Goal: Complete application form

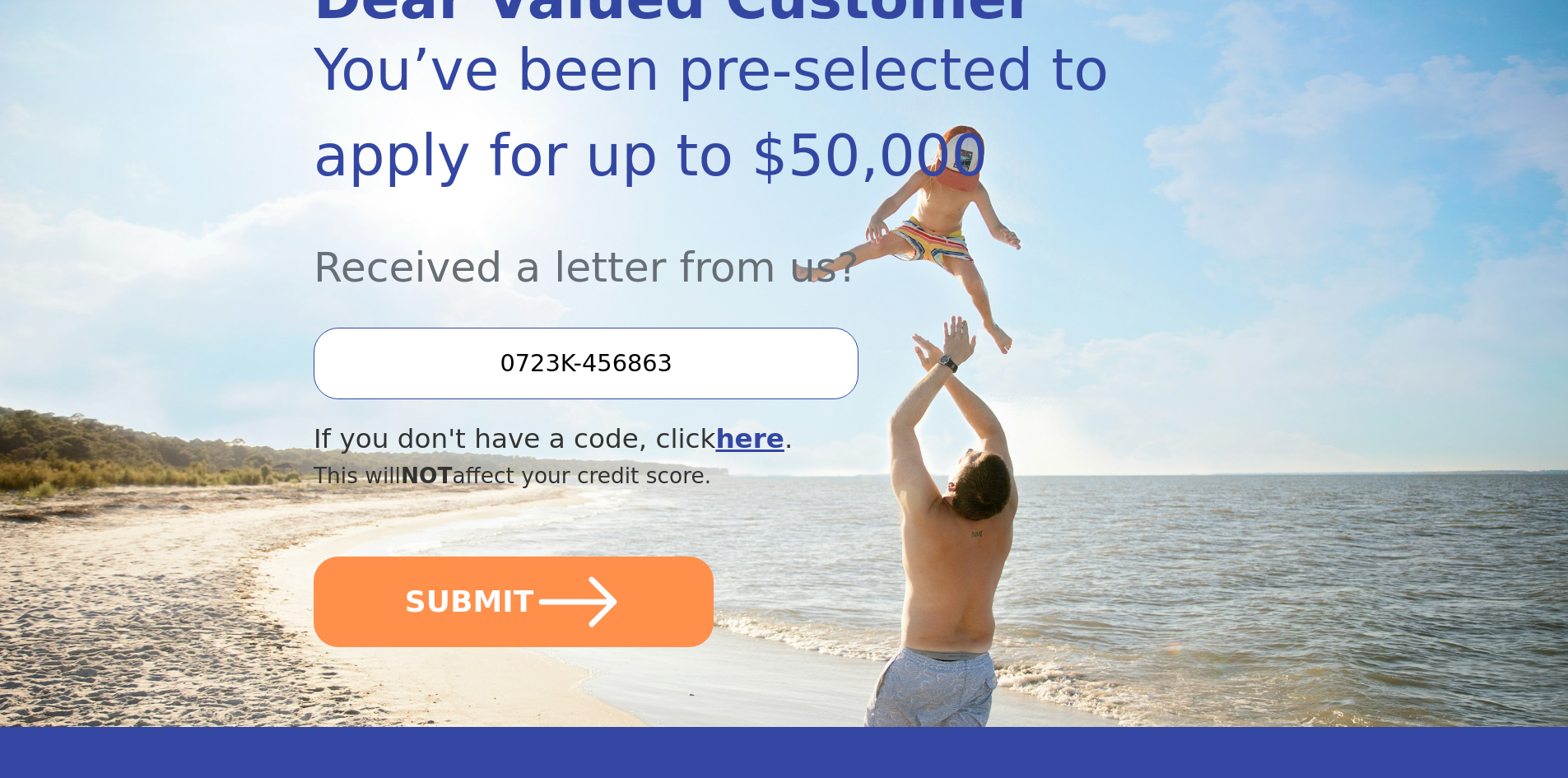
scroll to position [274, 0]
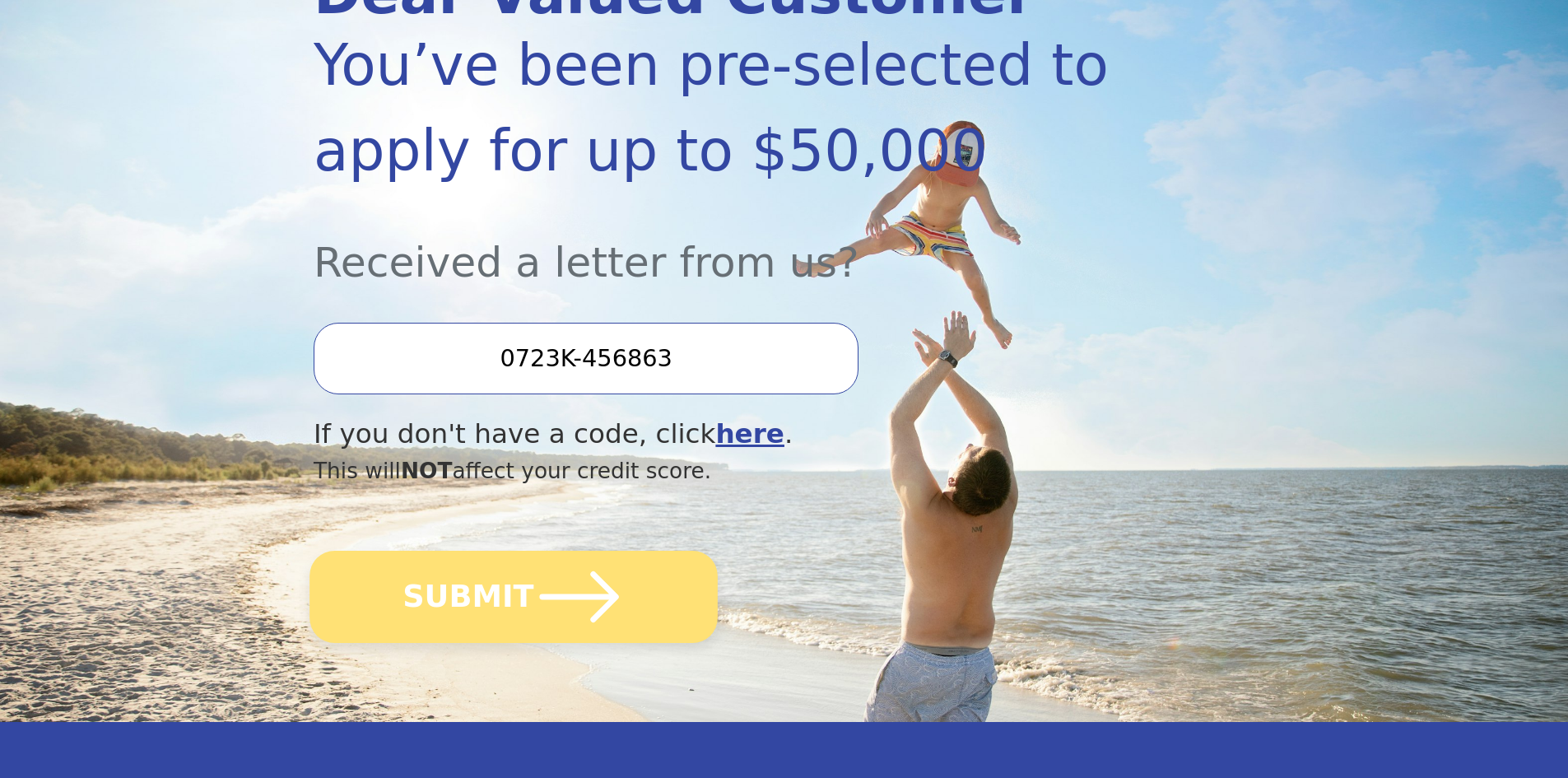
click at [575, 599] on icon "submit" at bounding box center [579, 597] width 79 height 51
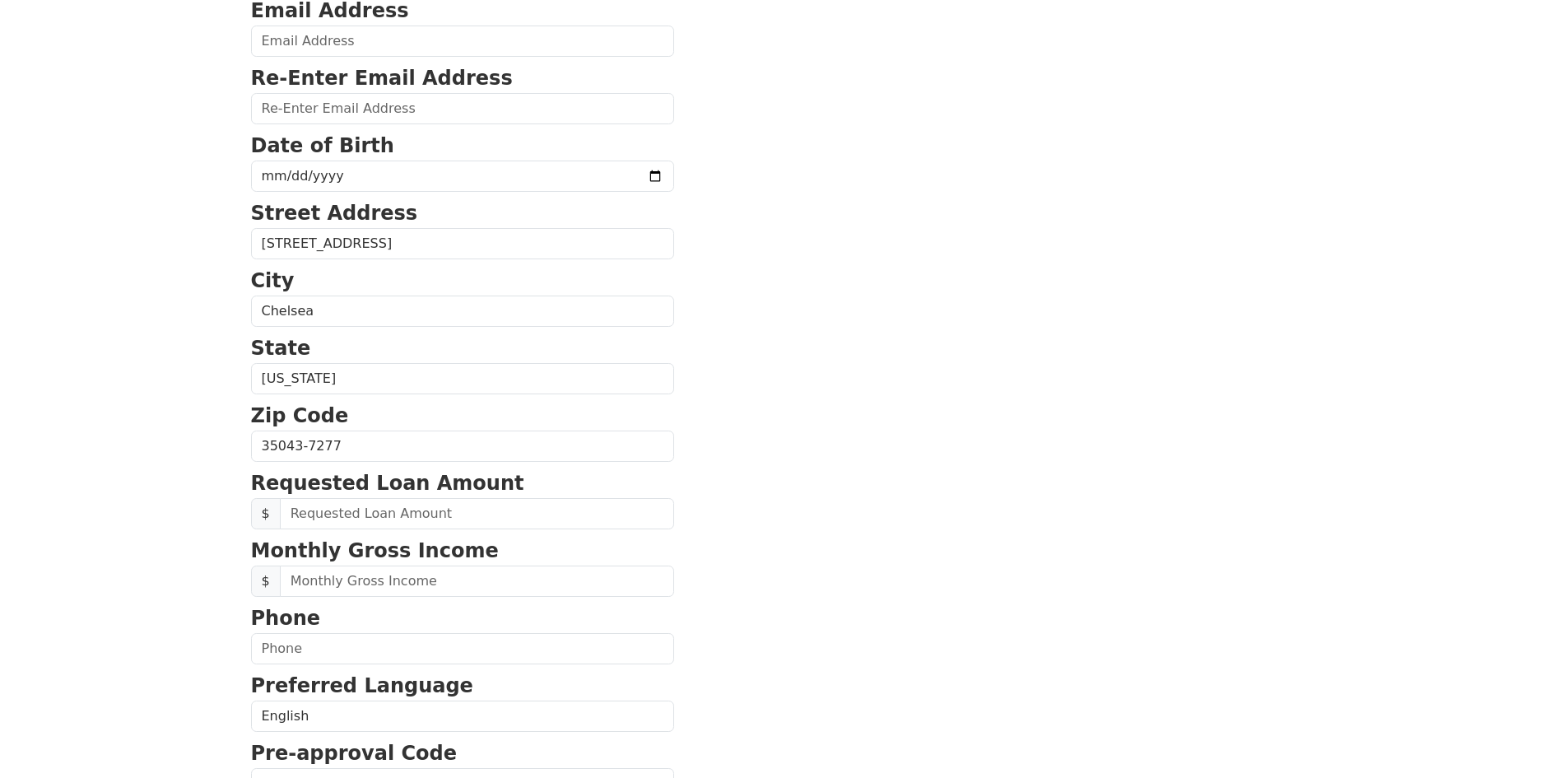
scroll to position [258, 0]
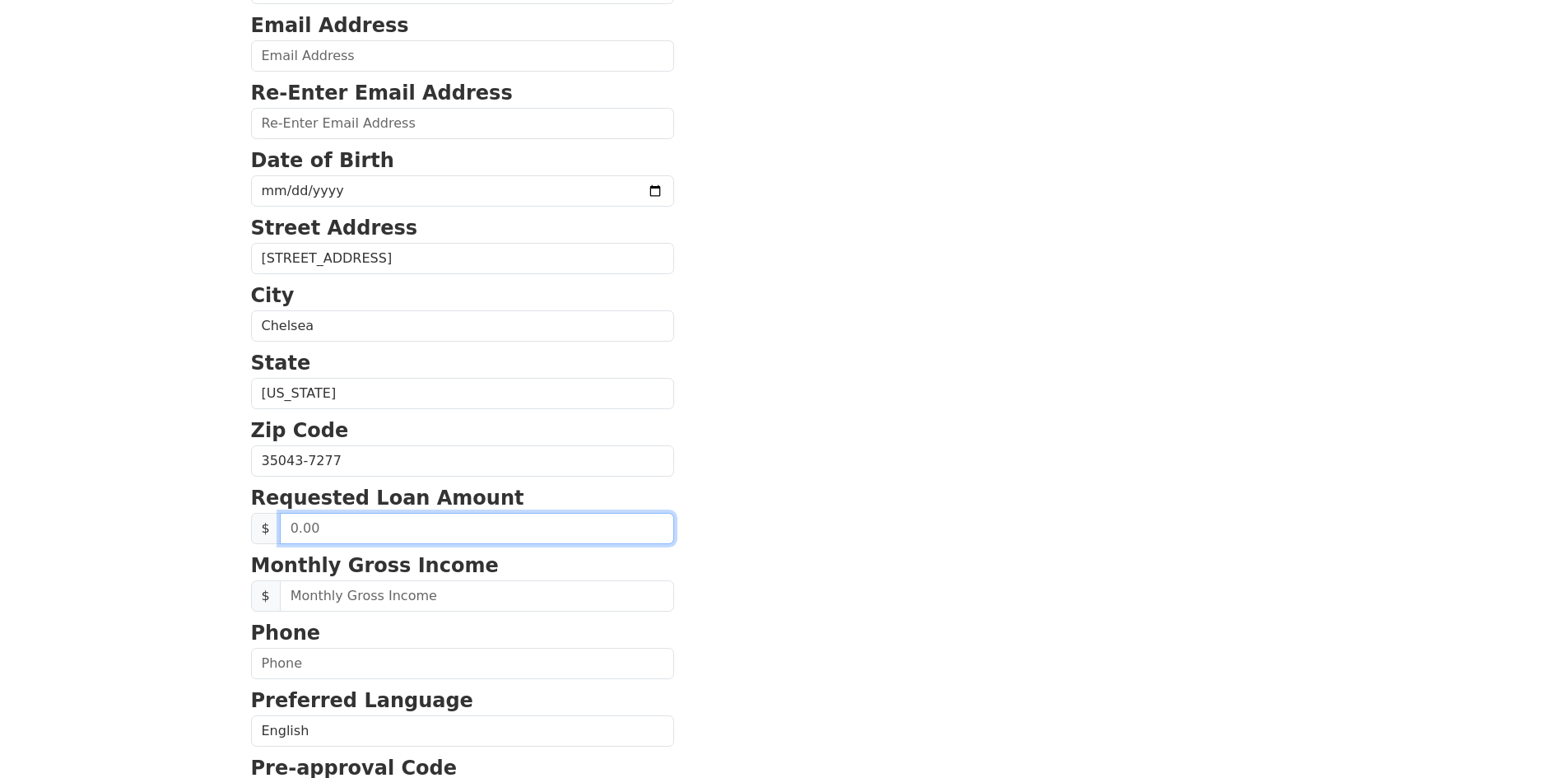
click at [364, 532] on input "text" at bounding box center [476, 528] width 395 height 32
click at [381, 527] on input "text" at bounding box center [476, 528] width 395 height 32
drag, startPoint x: 305, startPoint y: 528, endPoint x: 273, endPoint y: 528, distance: 32.0
click at [273, 528] on div "$" at bounding box center [462, 528] width 423 height 32
type input "50,000.00"
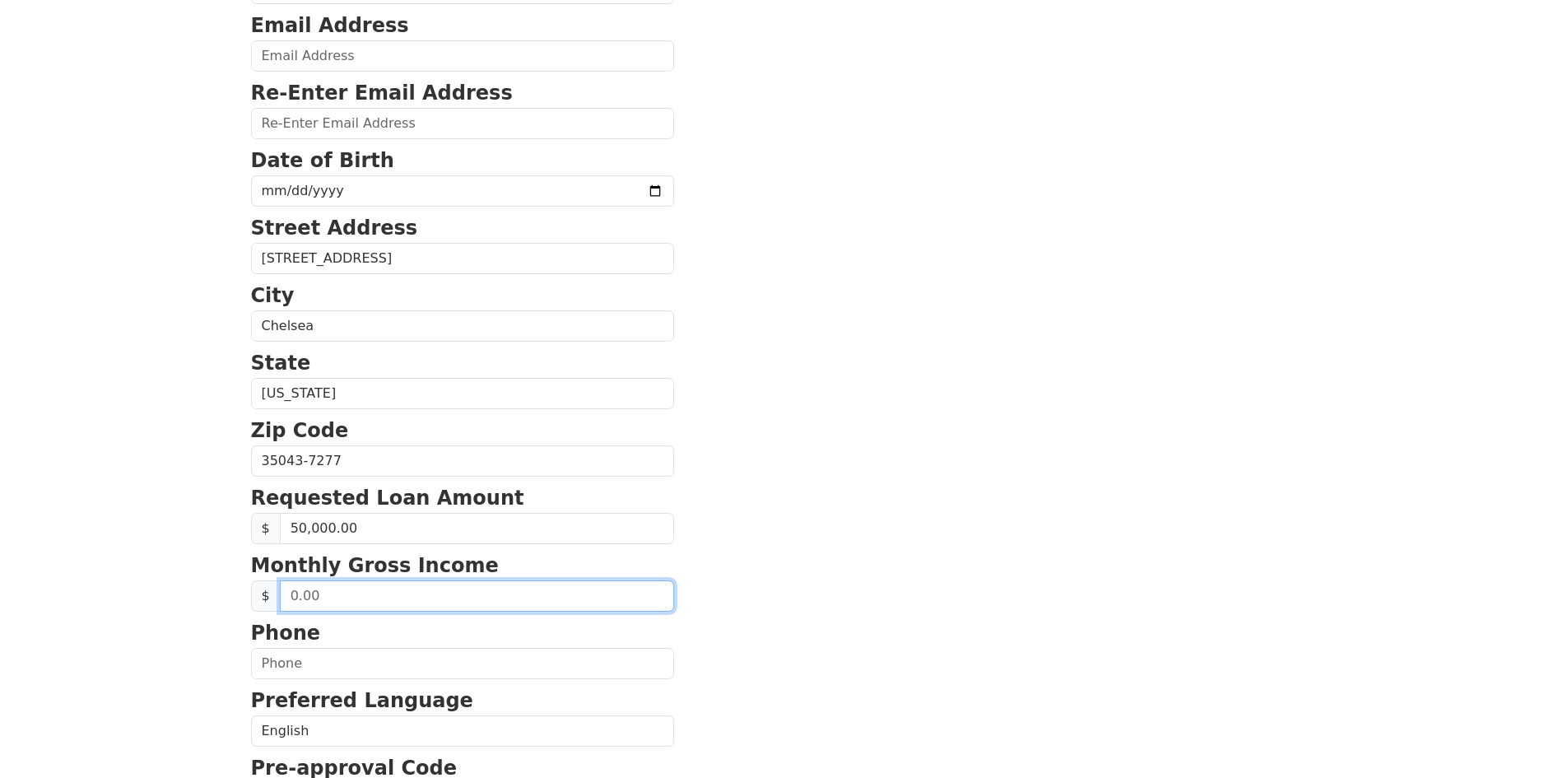
click at [380, 600] on input "text" at bounding box center [476, 596] width 395 height 32
click at [397, 601] on input "text" at bounding box center [476, 596] width 395 height 32
click at [363, 601] on input "text" at bounding box center [476, 596] width 395 height 32
click at [367, 588] on input "14.00" at bounding box center [476, 596] width 395 height 32
drag, startPoint x: 333, startPoint y: 595, endPoint x: 278, endPoint y: 600, distance: 55.2
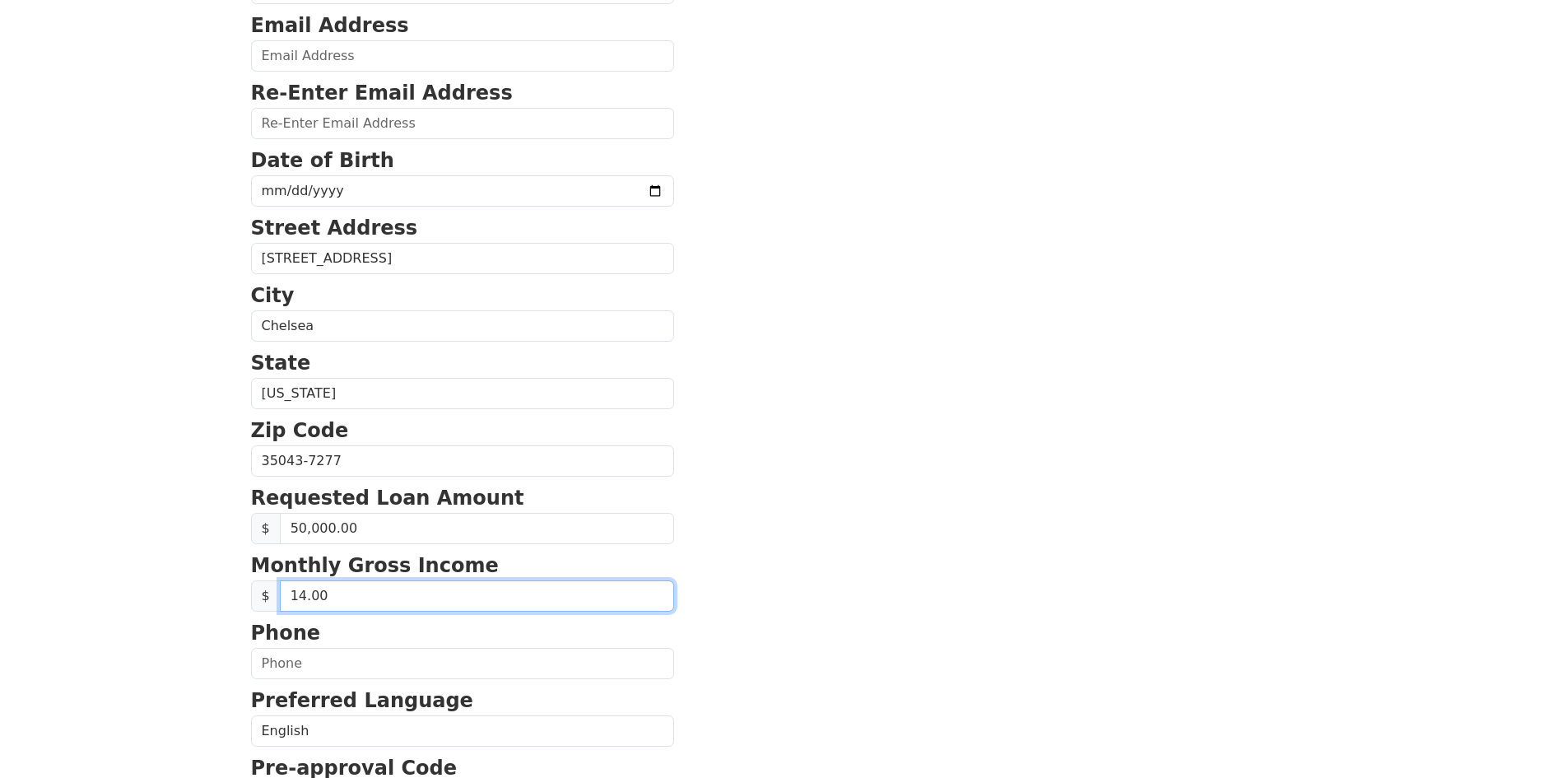
click at [278, 600] on div "$ 14.00" at bounding box center [462, 596] width 423 height 32
type input "14,630.00"
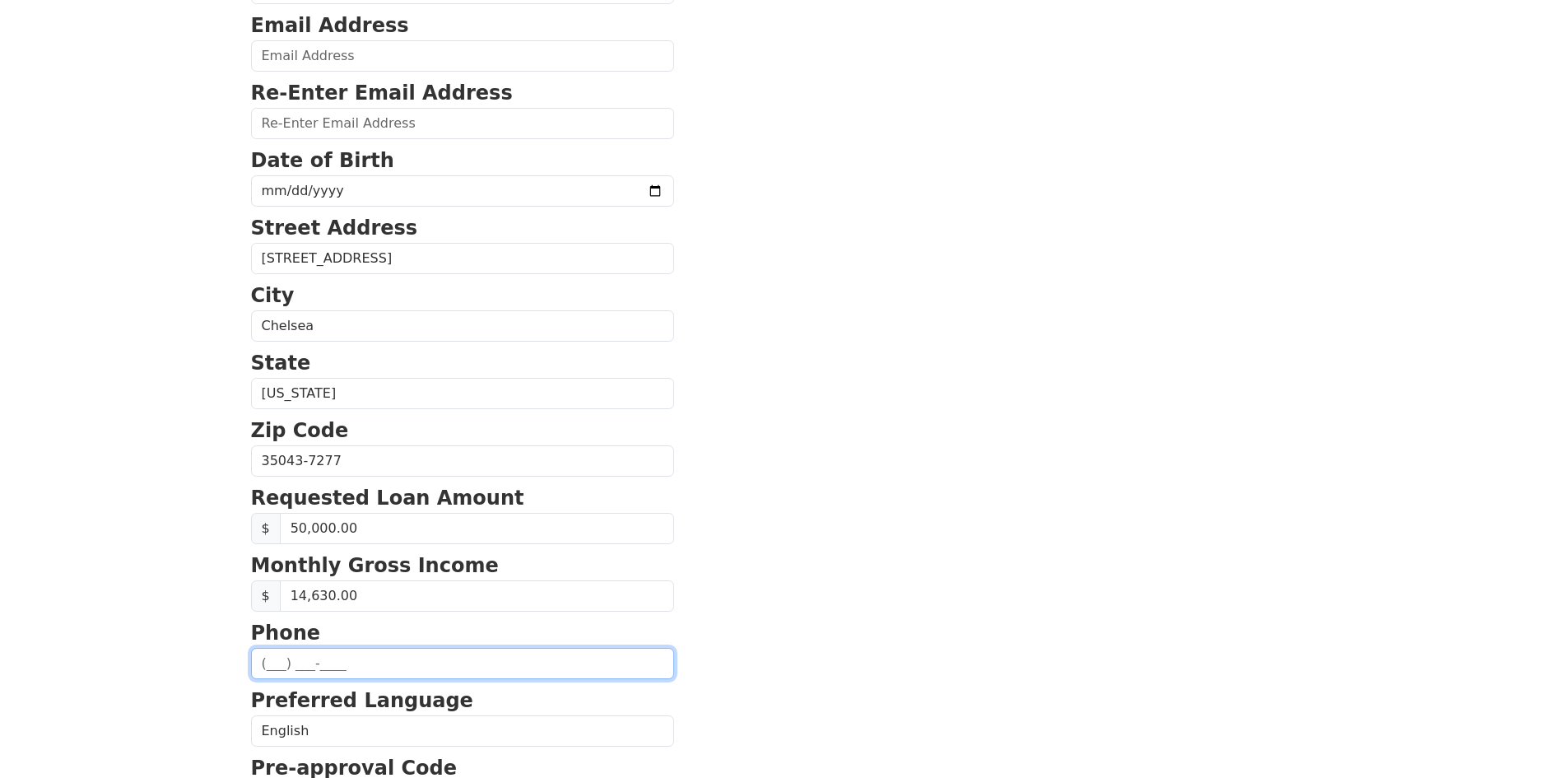
click at [343, 659] on input "text" at bounding box center [462, 664] width 423 height 32
type input "(334) 320-2536"
type input "tammy.barrett71@gmail.com"
type input "(334) 320-2536"
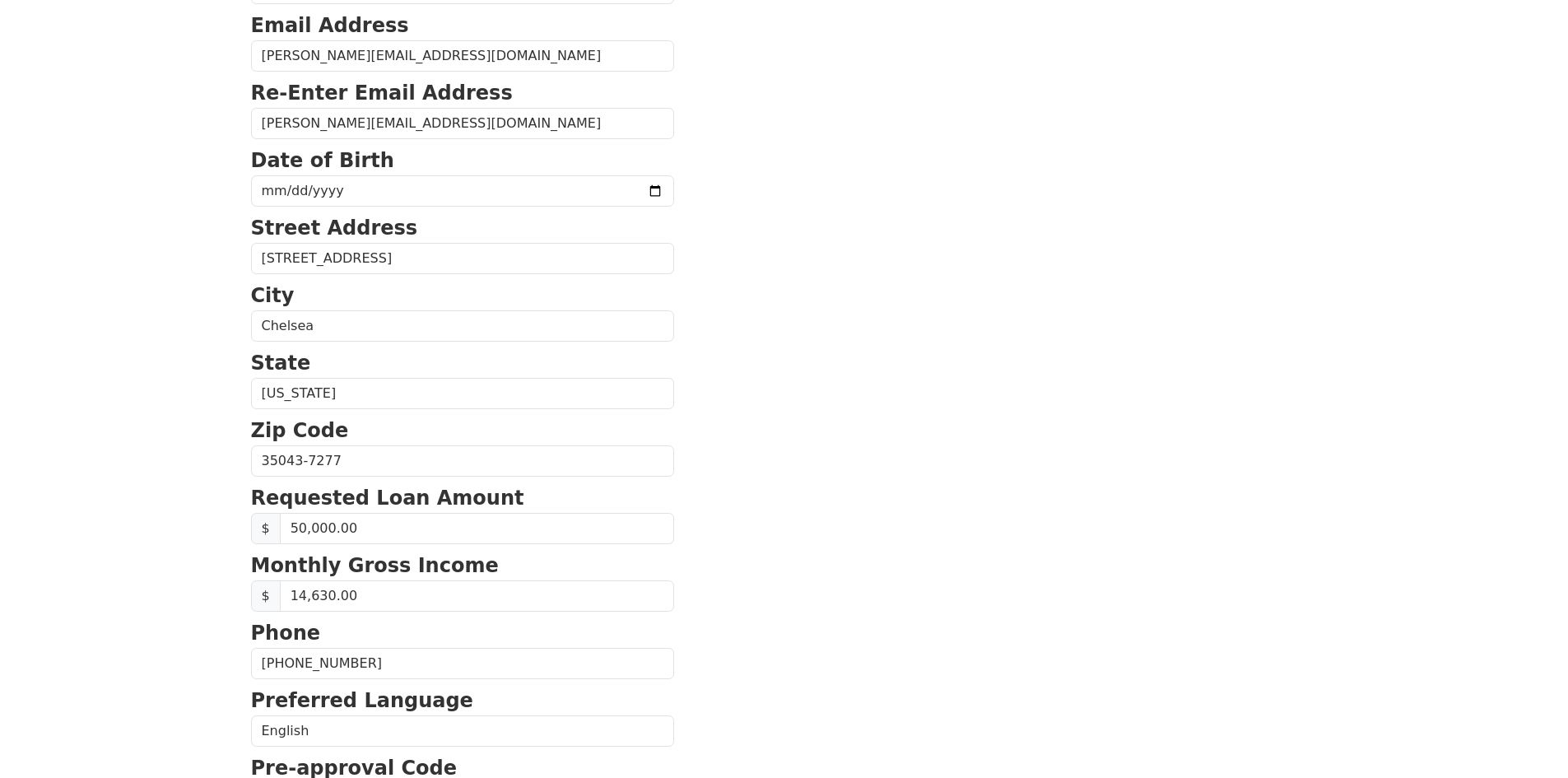
click at [671, 638] on section "First Name Tammy Last Name Barrett Email Address tammy.barrett71@gmail.com Re-E…" at bounding box center [785, 462] width 1067 height 1174
click at [337, 195] on input "date" at bounding box center [462, 191] width 423 height 32
type input "1971-10-26"
click at [702, 344] on section "First Name Tammy Last Name Barrett Email Address tammy.barrett71@gmail.com Re-E…" at bounding box center [785, 462] width 1067 height 1174
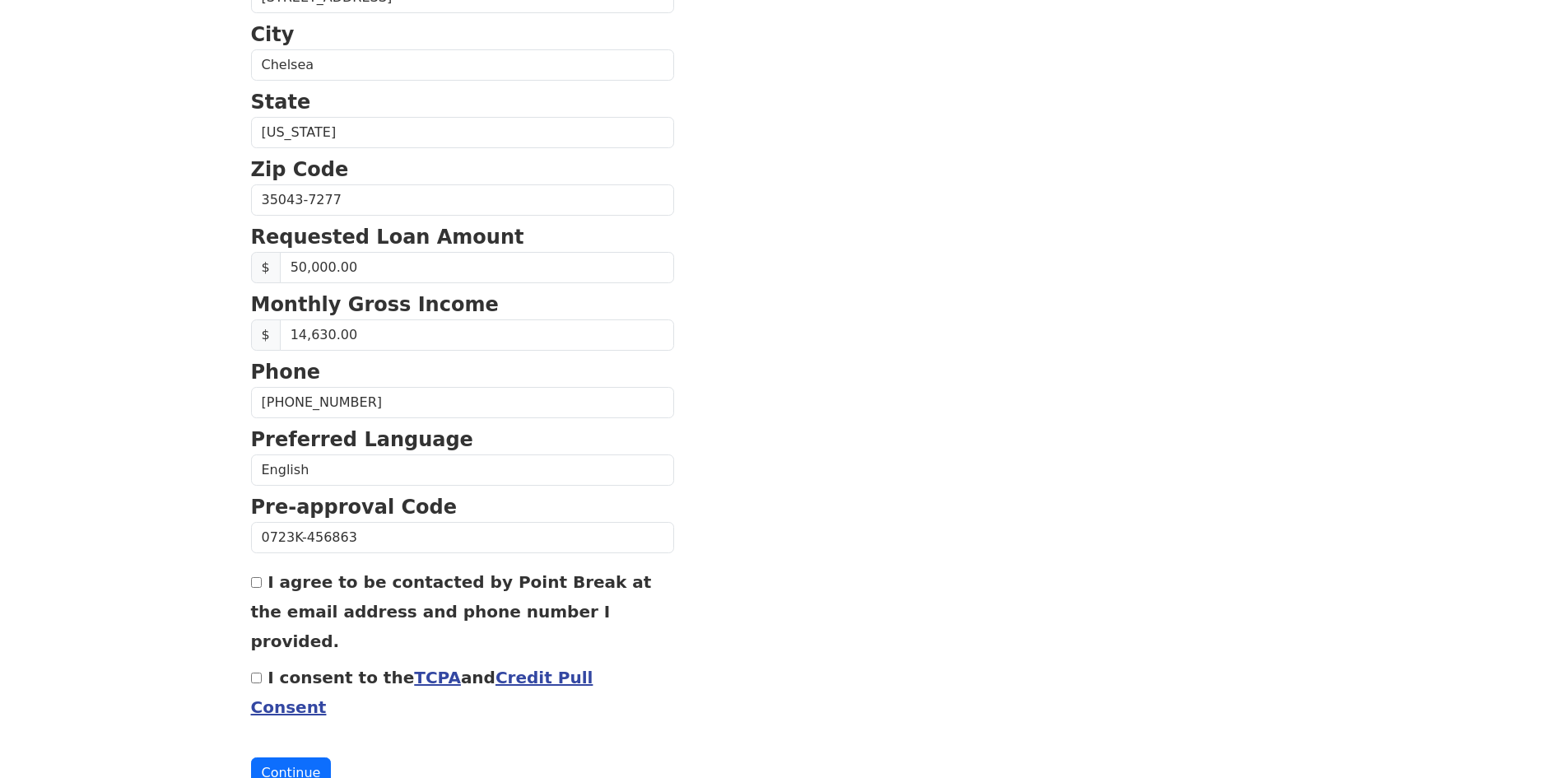
scroll to position [533, 0]
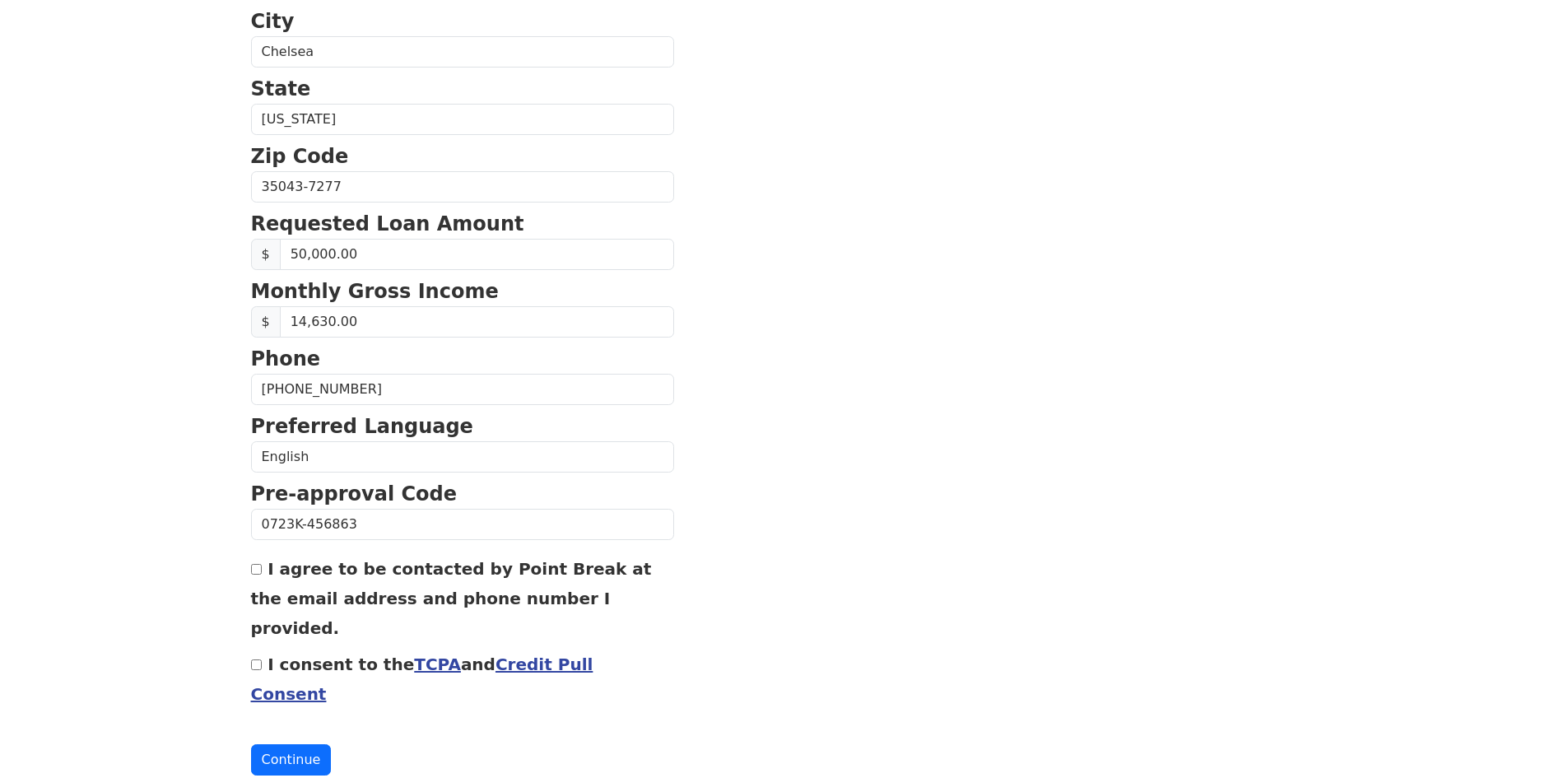
click at [255, 572] on input "I agree to be contacted by Point Break at the email address and phone number I …" at bounding box center [257, 570] width 11 height 11
checkbox input "true"
click at [258, 659] on input "I consent to the TCPA and Credit Pull Consent" at bounding box center [257, 665] width 11 height 11
checkbox input "true"
click at [290, 745] on button "Continue" at bounding box center [292, 760] width 81 height 32
